Goal: Task Accomplishment & Management: Manage account settings

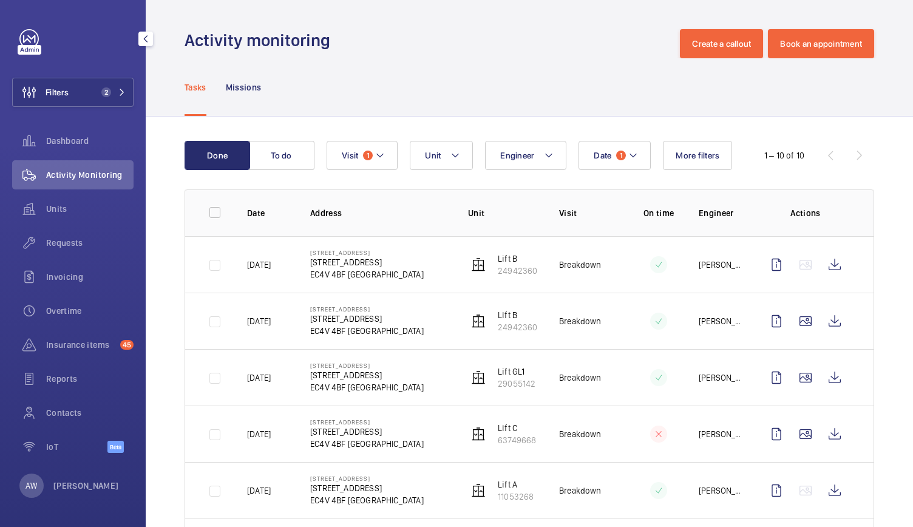
scroll to position [216, 0]
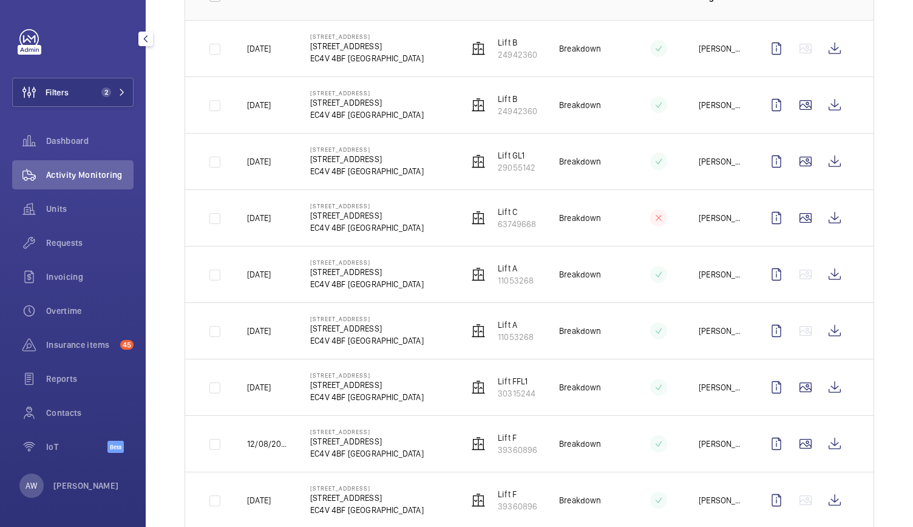
click at [121, 93] on mat-icon at bounding box center [121, 92] width 7 height 7
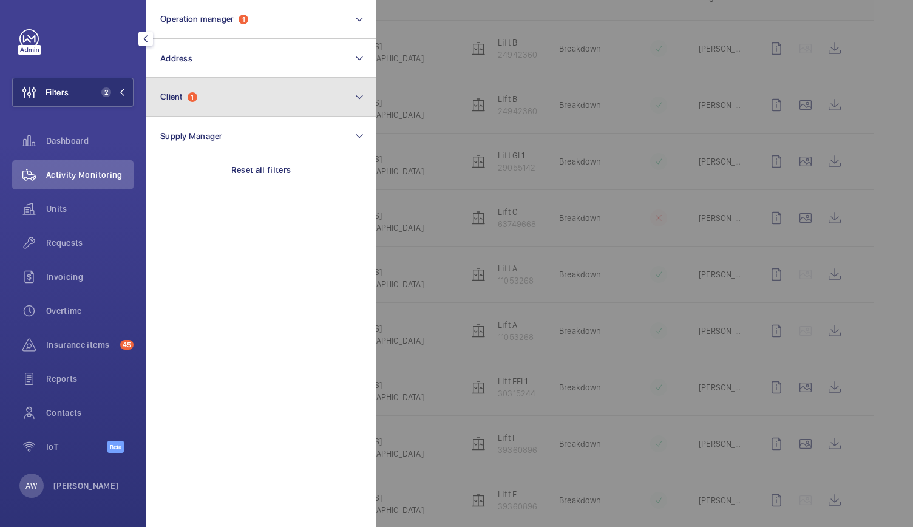
click at [200, 103] on button "Client 1" at bounding box center [261, 97] width 231 height 39
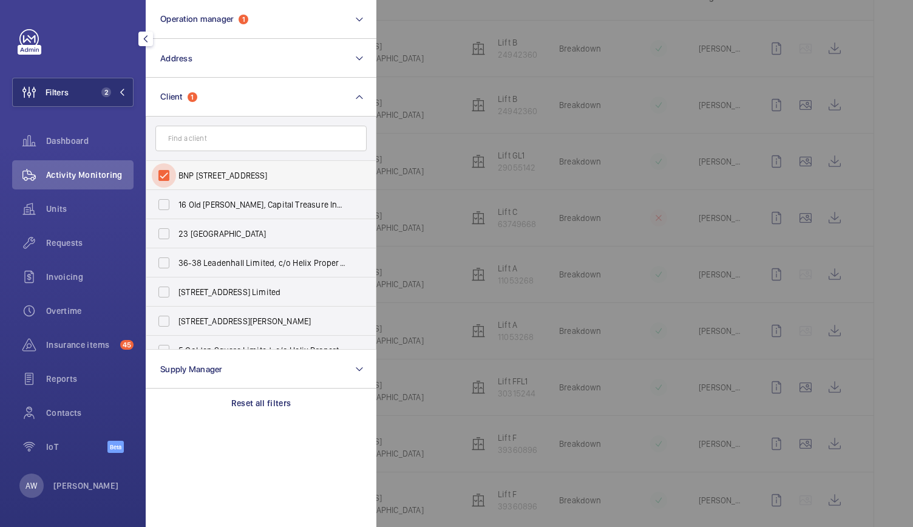
click at [167, 171] on input "BNP [STREET_ADDRESS]" at bounding box center [164, 175] width 24 height 24
checkbox input "false"
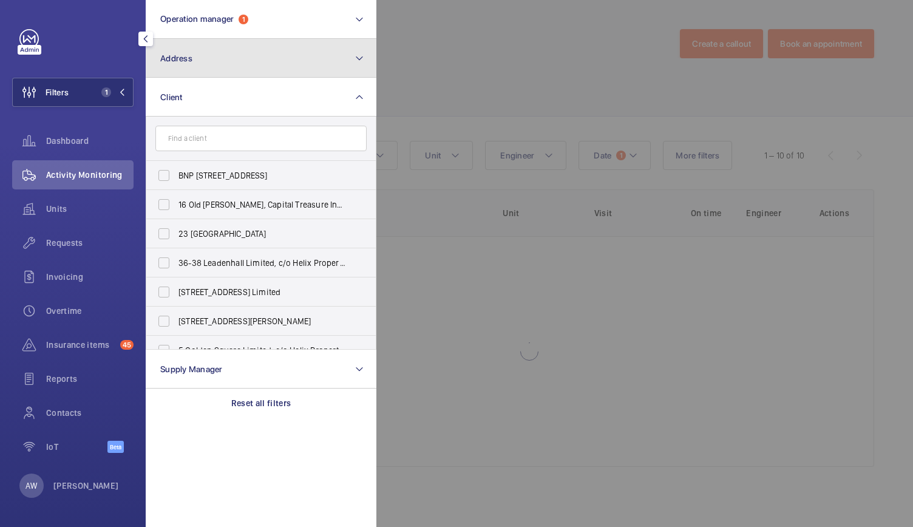
click at [186, 69] on button "Address" at bounding box center [261, 58] width 231 height 39
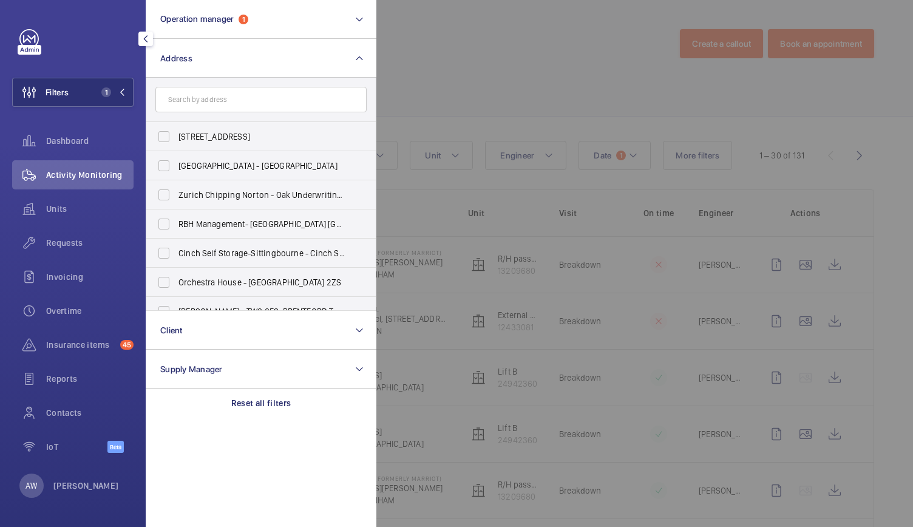
click at [208, 94] on input "text" at bounding box center [260, 100] width 211 height 26
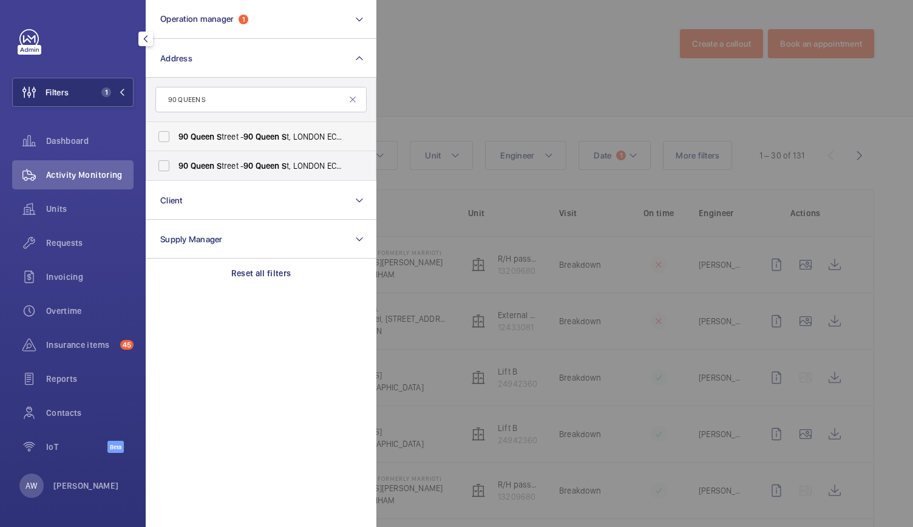
type input "90 QUEEN S"
click at [184, 135] on span "90" at bounding box center [184, 137] width 10 height 10
click at [176, 135] on input "[STREET_ADDRESS] S A" at bounding box center [164, 137] width 24 height 24
checkbox input "true"
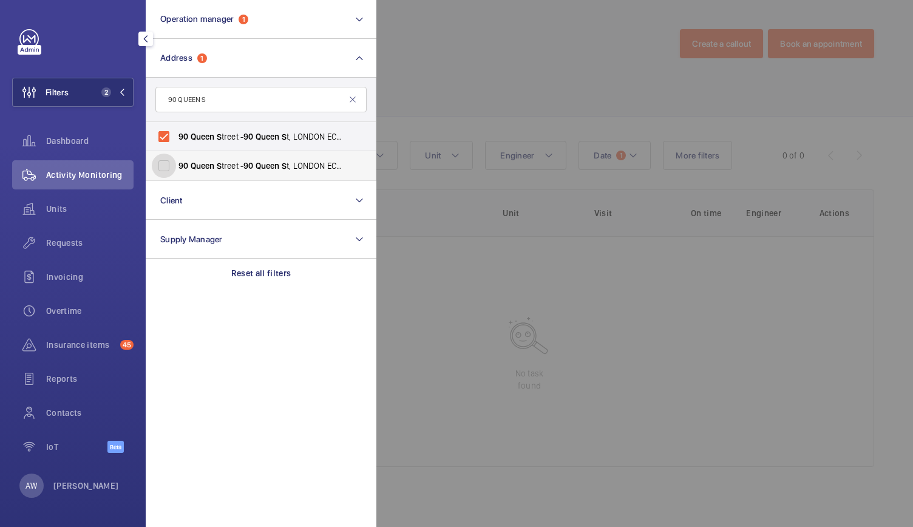
click at [174, 169] on input "[STREET_ADDRESS] S A" at bounding box center [164, 166] width 24 height 24
checkbox input "true"
click at [488, 41] on div at bounding box center [833, 263] width 913 height 527
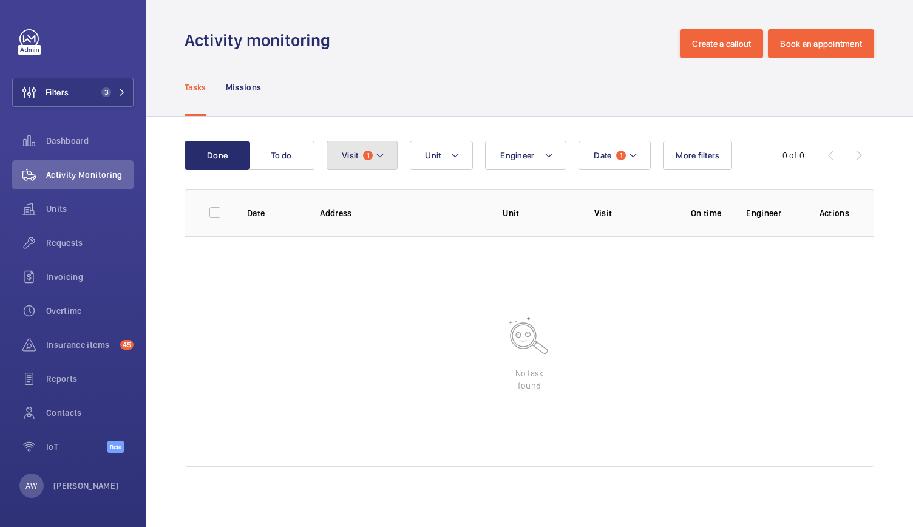
click at [397, 145] on button "Visit 1" at bounding box center [362, 155] width 71 height 29
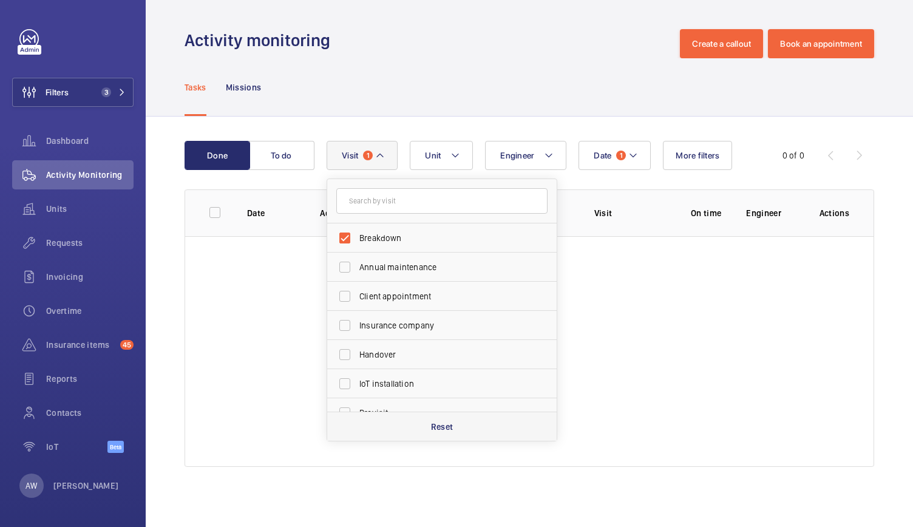
click at [425, 425] on div "Reset" at bounding box center [442, 426] width 230 height 29
checkbox input "false"
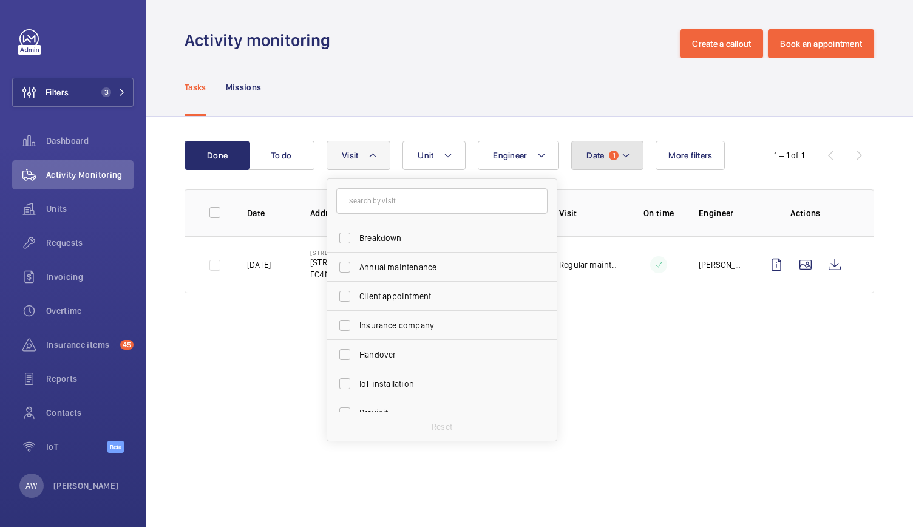
click at [624, 154] on mat-icon at bounding box center [626, 155] width 10 height 15
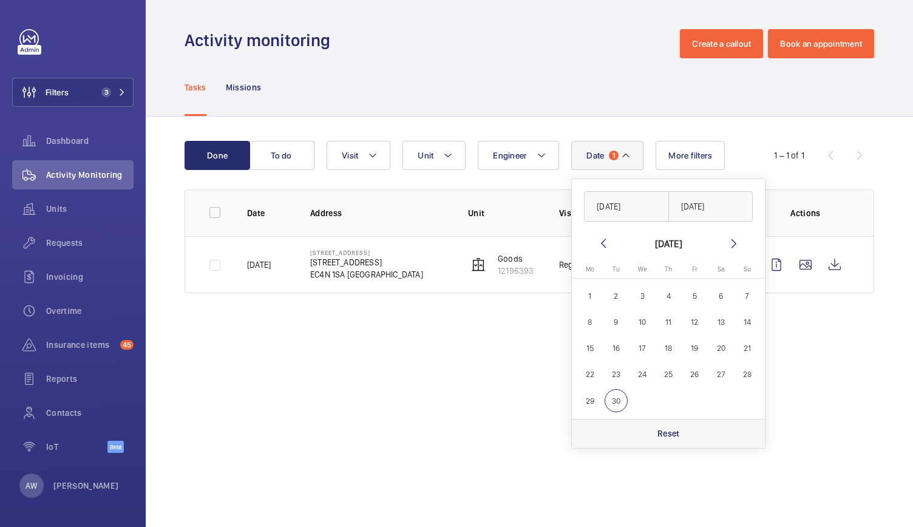
click at [675, 438] on p "Reset" at bounding box center [669, 434] width 22 height 12
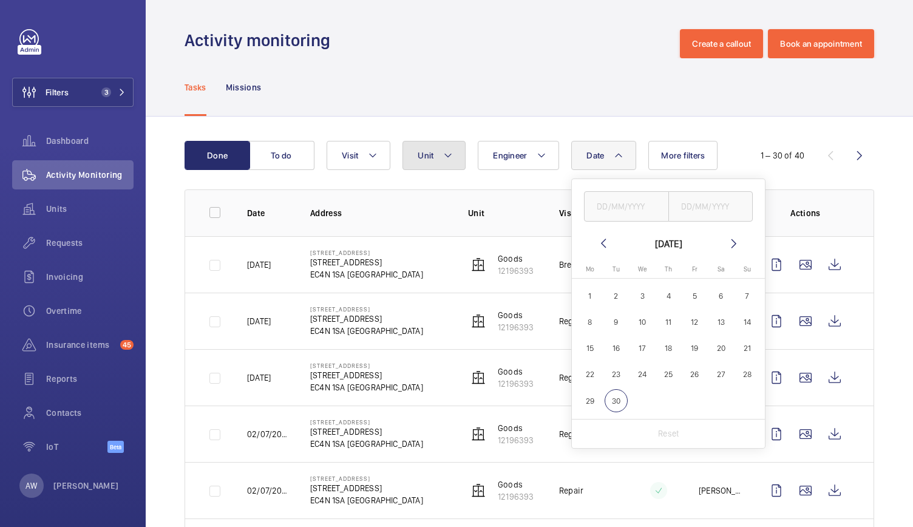
click at [448, 142] on button "Unit" at bounding box center [434, 155] width 63 height 29
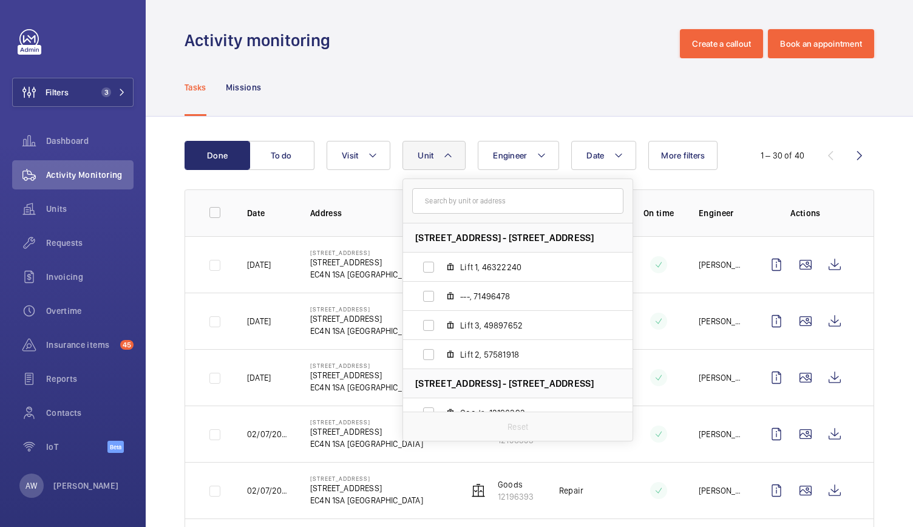
click at [475, 33] on div "Activity monitoring Create a callout Book an appointment" at bounding box center [530, 43] width 690 height 29
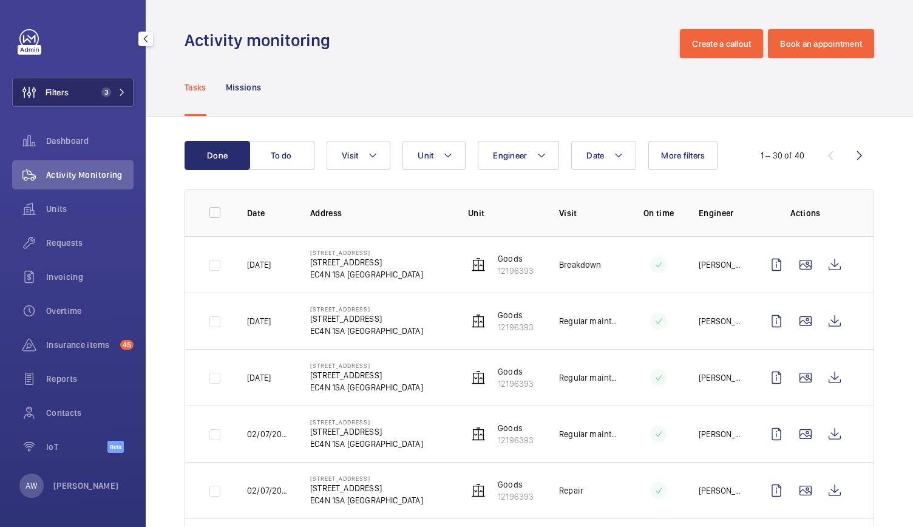
click at [118, 95] on span "3" at bounding box center [111, 92] width 29 height 10
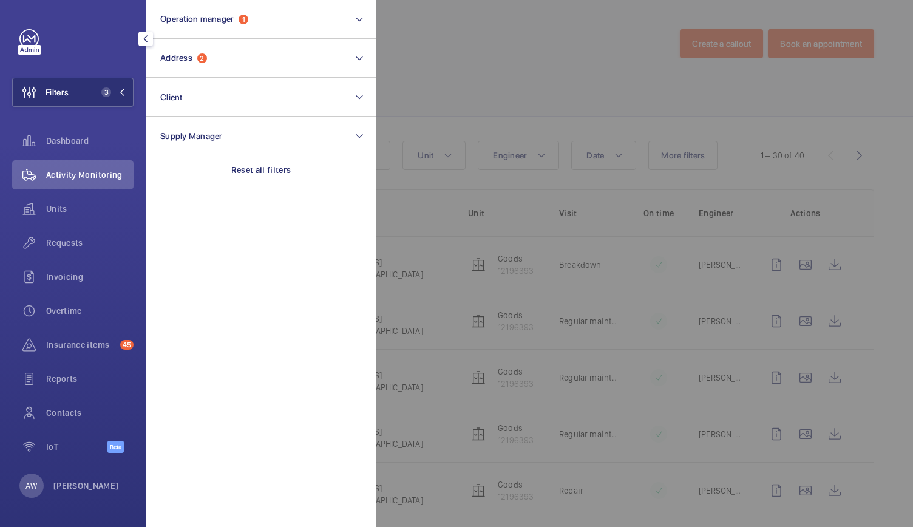
click at [531, 75] on div at bounding box center [833, 263] width 913 height 527
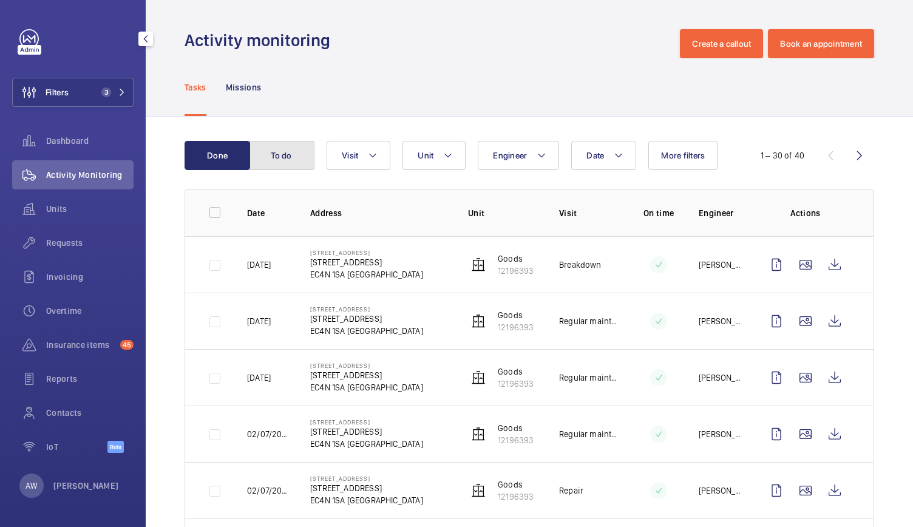
click at [291, 149] on button "To do" at bounding box center [282, 155] width 66 height 29
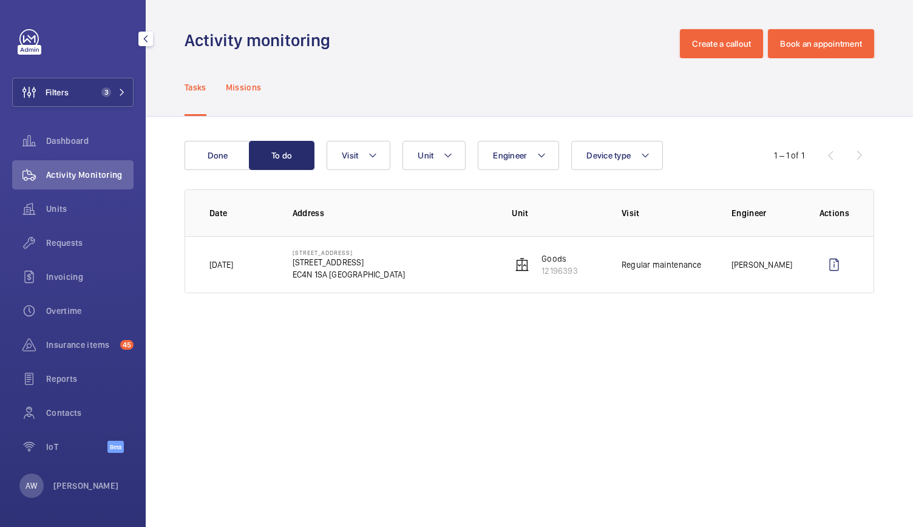
click at [255, 84] on p "Missions" at bounding box center [244, 87] width 36 height 12
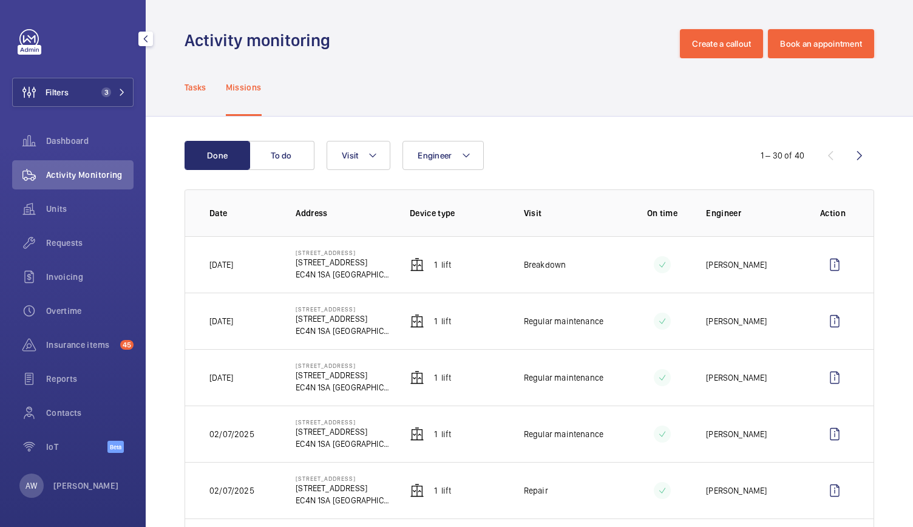
click at [193, 81] on p "Tasks" at bounding box center [196, 87] width 22 height 12
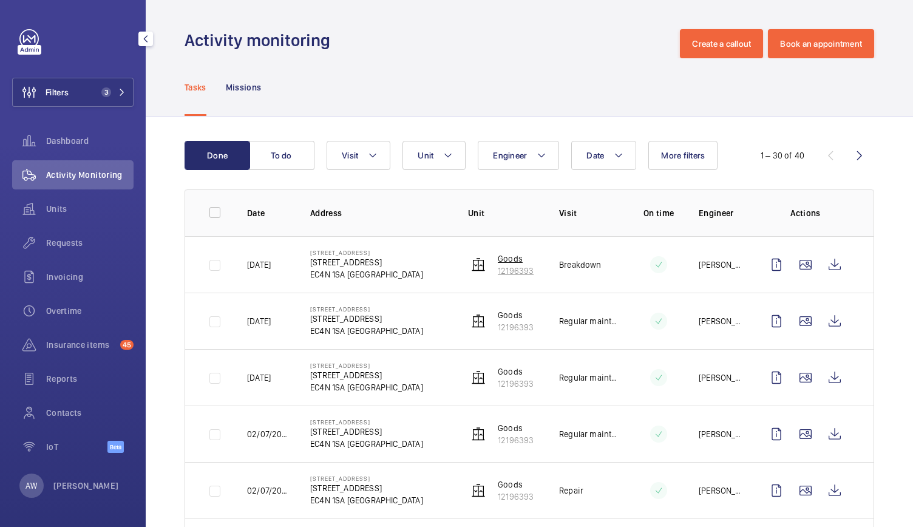
click at [498, 265] on p "12196393" at bounding box center [516, 271] width 36 height 12
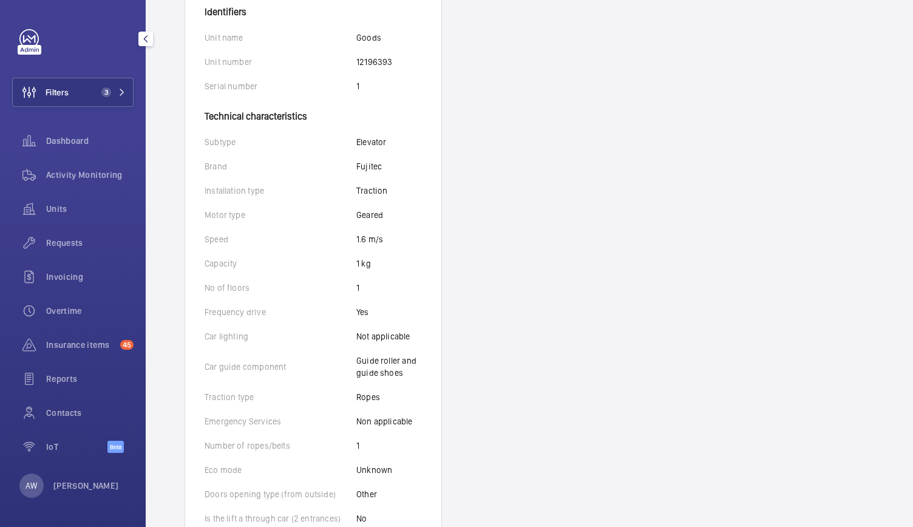
scroll to position [266, 0]
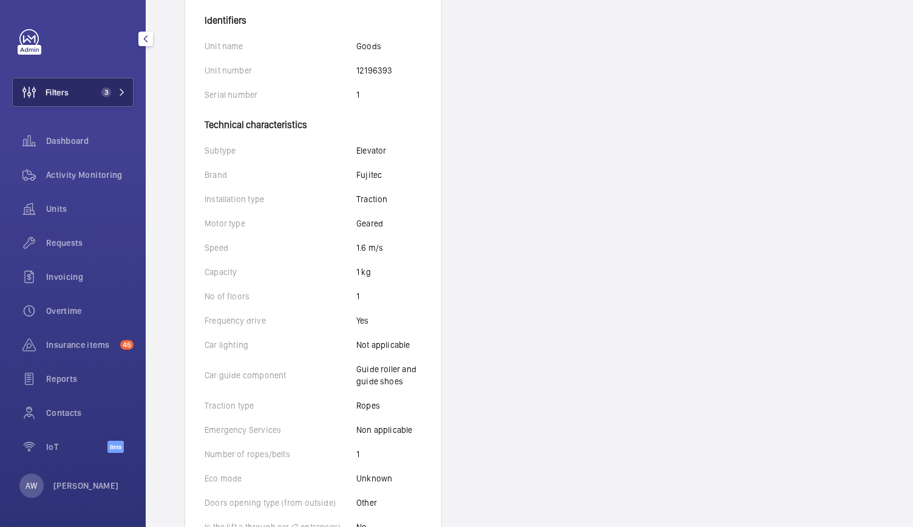
click at [126, 95] on button "Filters 3" at bounding box center [72, 92] width 121 height 29
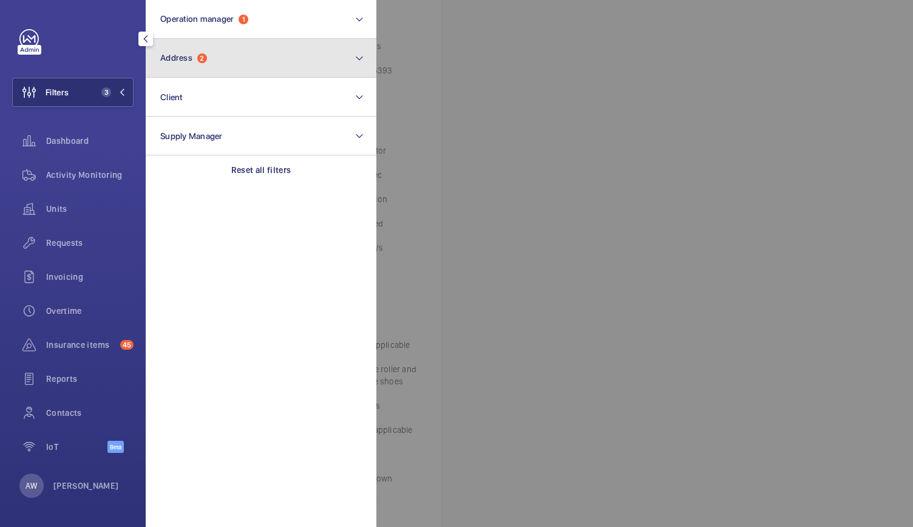
click at [220, 61] on button "Address 2" at bounding box center [261, 58] width 231 height 39
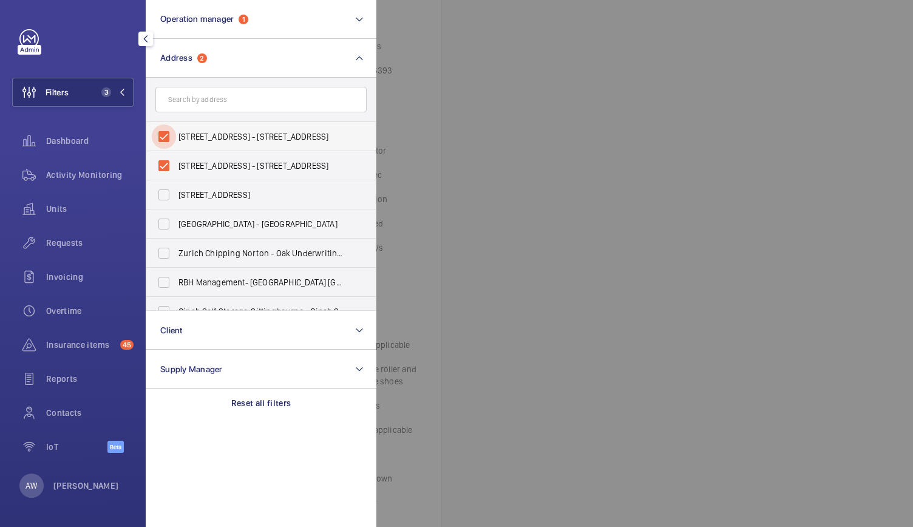
click at [169, 130] on input "[STREET_ADDRESS] - [STREET_ADDRESS]" at bounding box center [164, 137] width 24 height 24
checkbox input "false"
click at [166, 159] on input "[STREET_ADDRESS] - [STREET_ADDRESS]" at bounding box center [164, 166] width 24 height 24
checkbox input "false"
click at [176, 101] on input "text" at bounding box center [260, 100] width 211 height 26
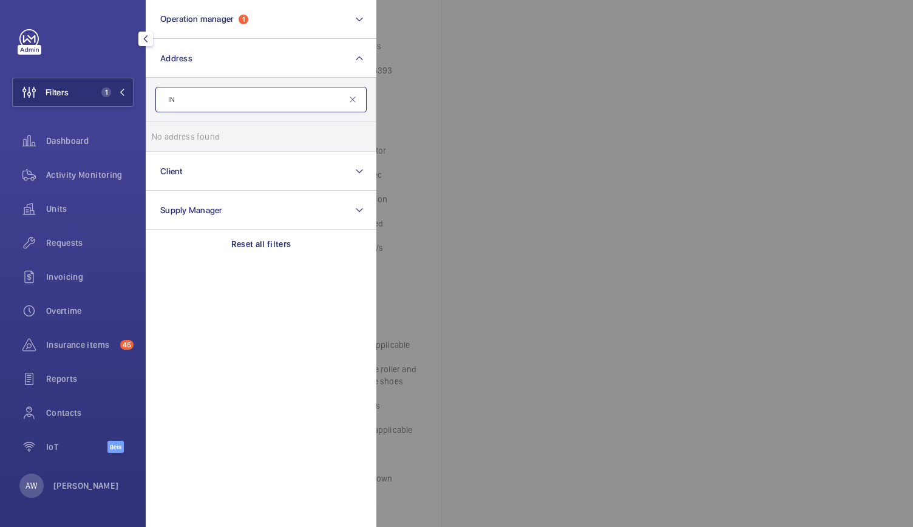
type input "I"
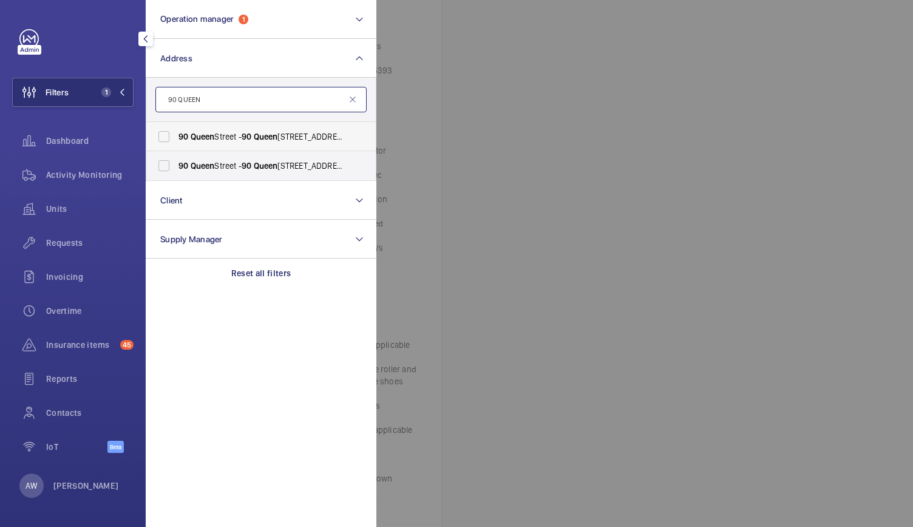
type input "90 QUEEN"
click at [222, 139] on span "[STREET_ADDRESS] - [STREET_ADDRESS]" at bounding box center [262, 137] width 167 height 12
click at [176, 139] on input "[STREET_ADDRESS] - [STREET_ADDRESS]" at bounding box center [164, 137] width 24 height 24
checkbox input "true"
click at [227, 164] on span "[STREET_ADDRESS] - [STREET_ADDRESS]" at bounding box center [262, 166] width 167 height 12
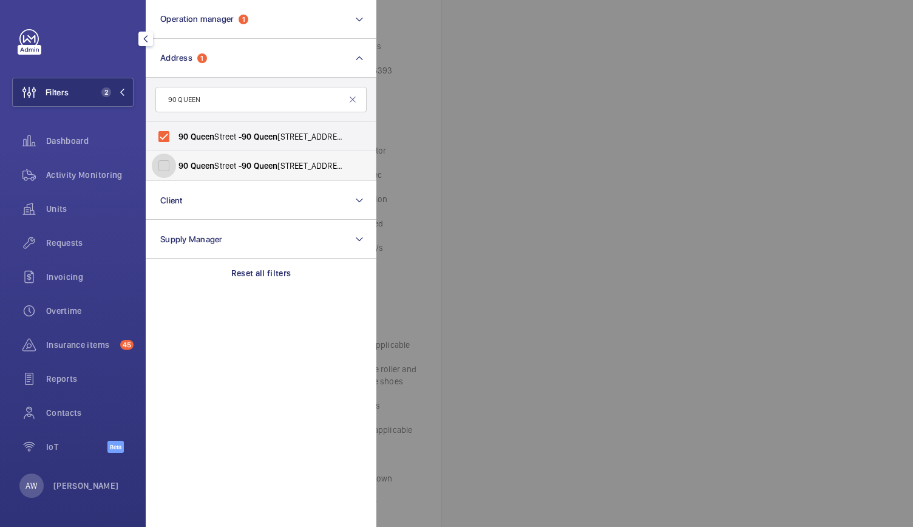
click at [176, 164] on input "[STREET_ADDRESS] - [STREET_ADDRESS]" at bounding box center [164, 166] width 24 height 24
checkbox input "true"
click at [516, 72] on div at bounding box center [833, 263] width 913 height 527
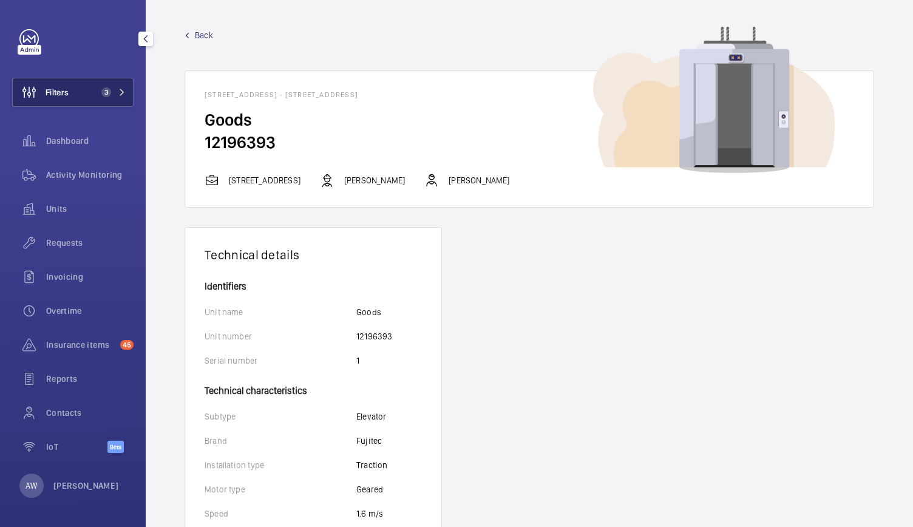
click at [107, 89] on span "3" at bounding box center [106, 92] width 10 height 10
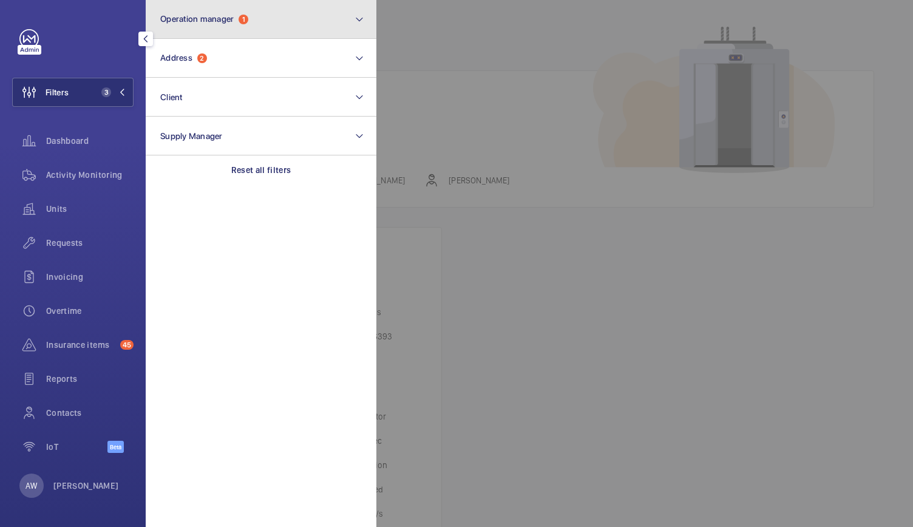
click at [220, 26] on button "Operation manager 1" at bounding box center [261, 19] width 231 height 39
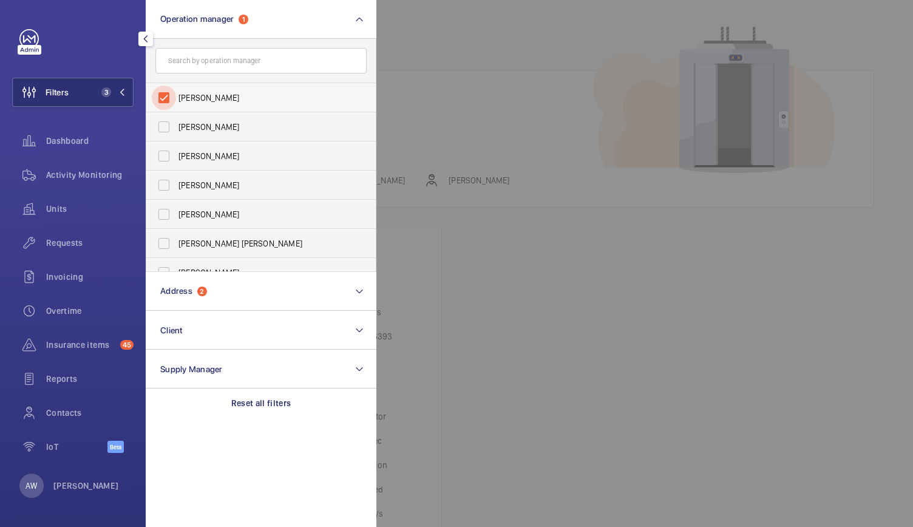
click at [166, 97] on input "[PERSON_NAME]" at bounding box center [164, 98] width 24 height 24
checkbox input "false"
click at [64, 173] on span "Activity Monitoring" at bounding box center [89, 175] width 87 height 12
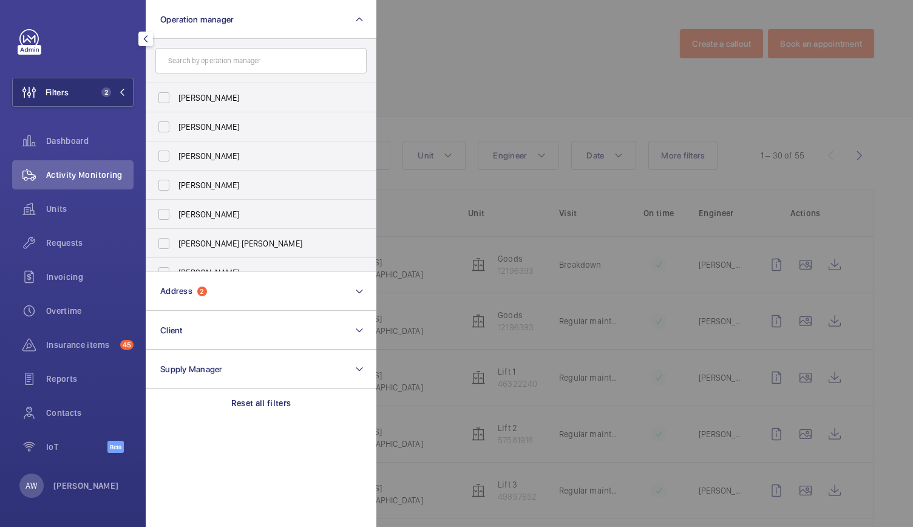
click at [486, 87] on div at bounding box center [833, 263] width 913 height 527
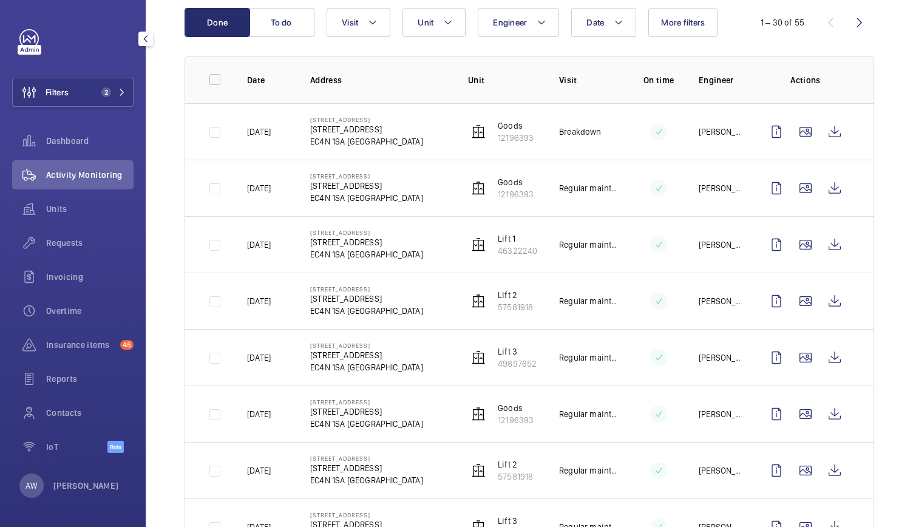
scroll to position [134, 0]
click at [498, 237] on p "Lift 1" at bounding box center [517, 238] width 39 height 12
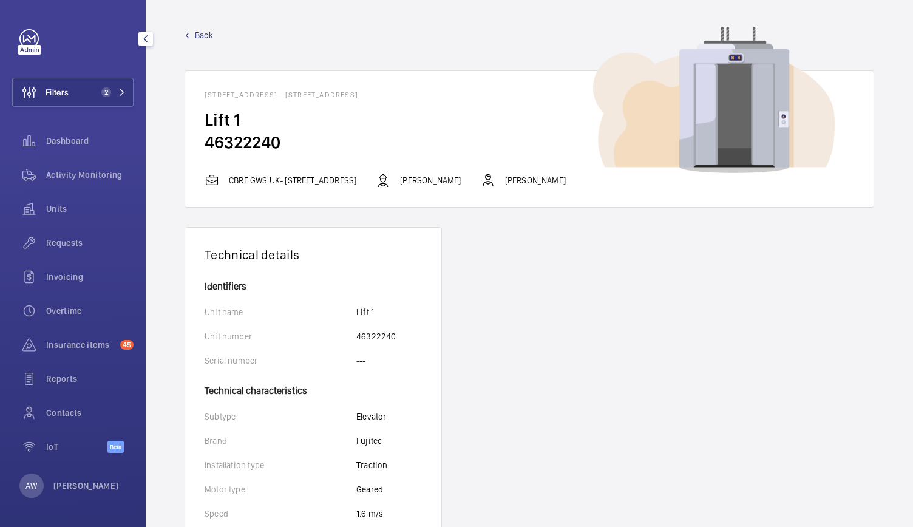
click at [198, 32] on span "Back" at bounding box center [204, 35] width 18 height 12
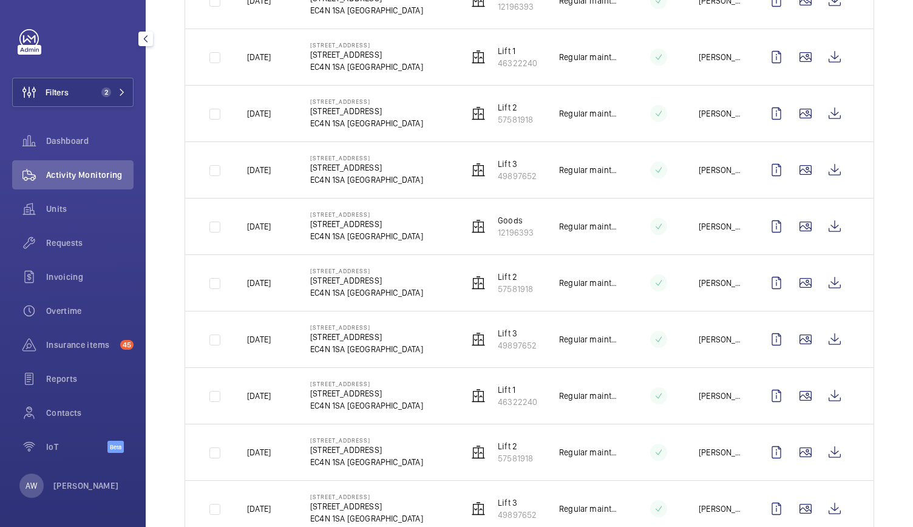
scroll to position [321, 0]
click at [502, 57] on p "46322240" at bounding box center [517, 62] width 39 height 12
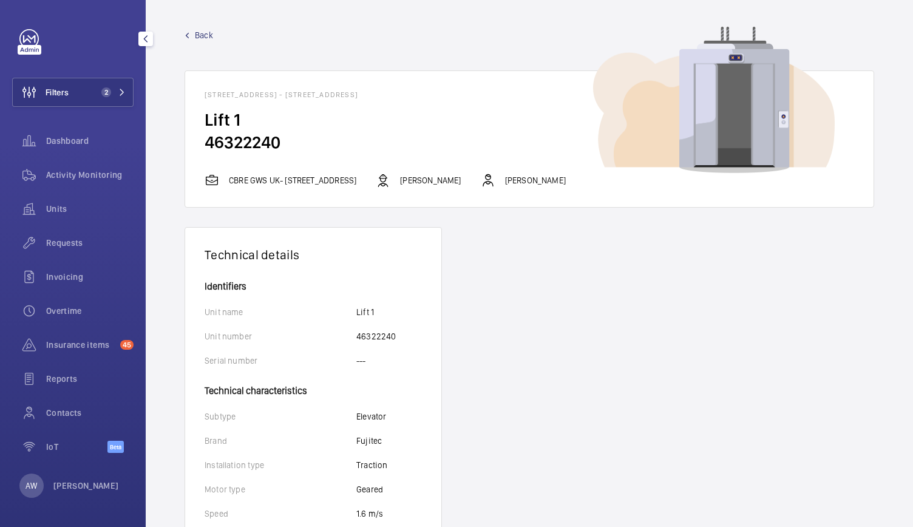
click at [210, 38] on span "Back" at bounding box center [204, 35] width 18 height 12
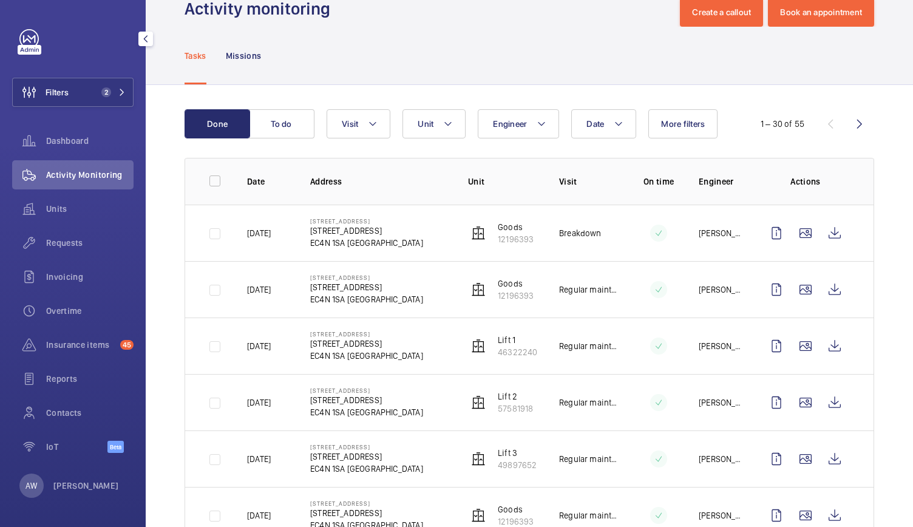
scroll to position [39, 0]
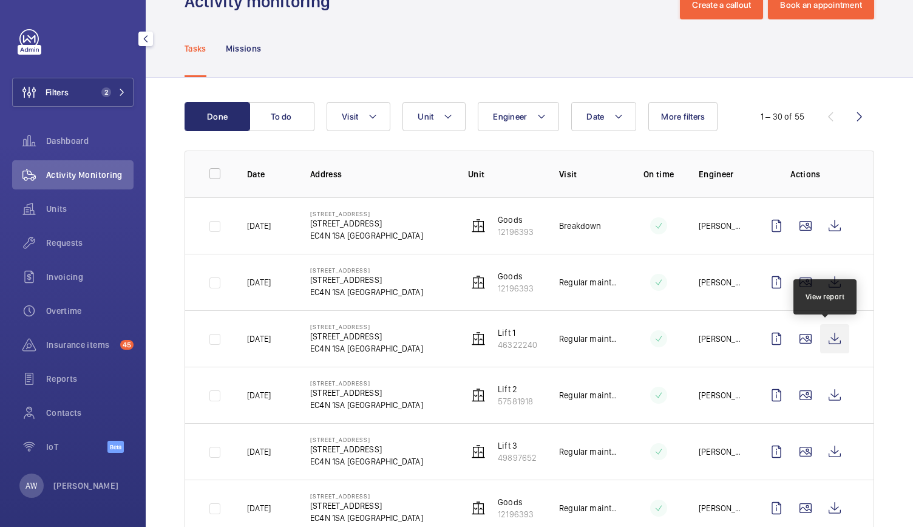
click at [821, 338] on wm-front-icon-button at bounding box center [834, 338] width 29 height 29
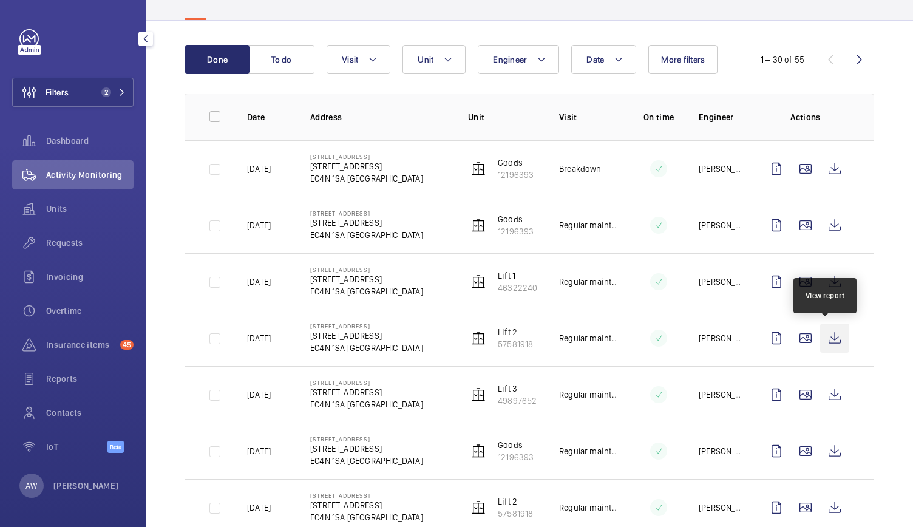
click at [830, 342] on wm-front-icon-button at bounding box center [834, 338] width 29 height 29
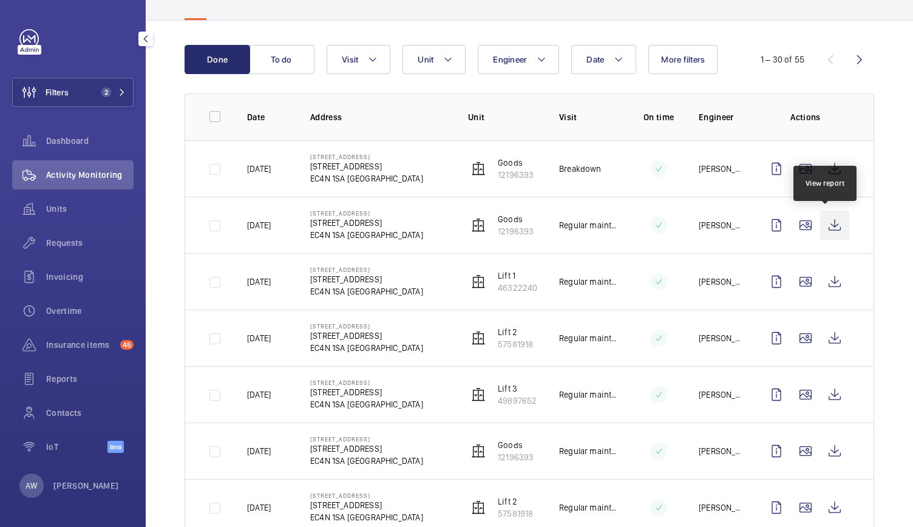
click at [820, 222] on wm-front-icon-button at bounding box center [834, 225] width 29 height 29
